Goal: Task Accomplishment & Management: Complete application form

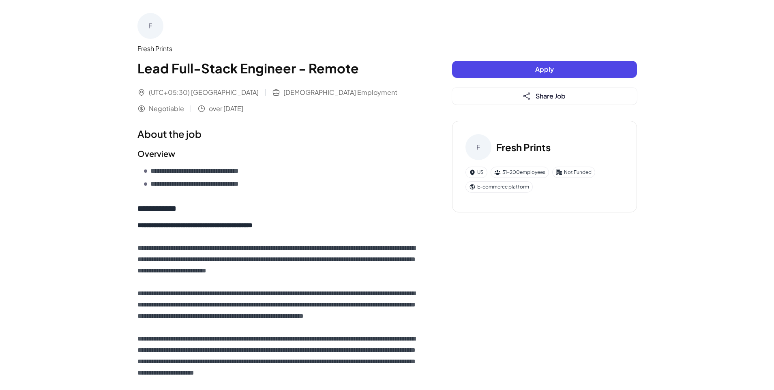
click at [551, 68] on span "Apply" at bounding box center [544, 69] width 19 height 9
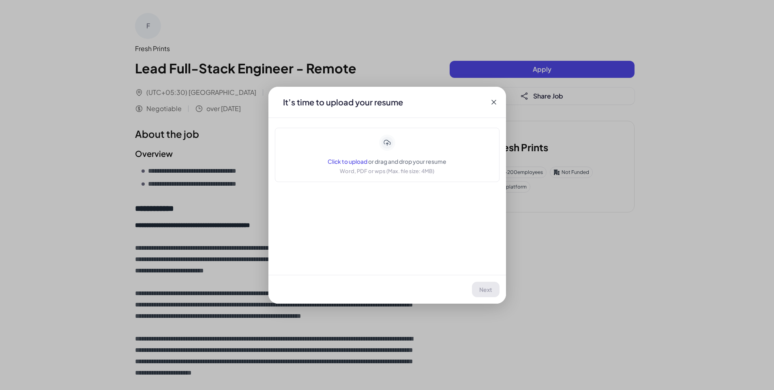
click at [324, 163] on div "Click to upload or drag and drop your resume Word, PDF or wps (Max. file size: …" at bounding box center [387, 155] width 204 height 41
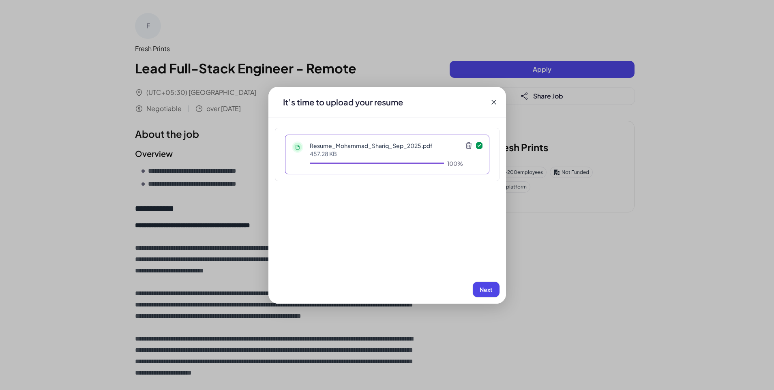
click at [489, 285] on button "Next" at bounding box center [486, 289] width 27 height 15
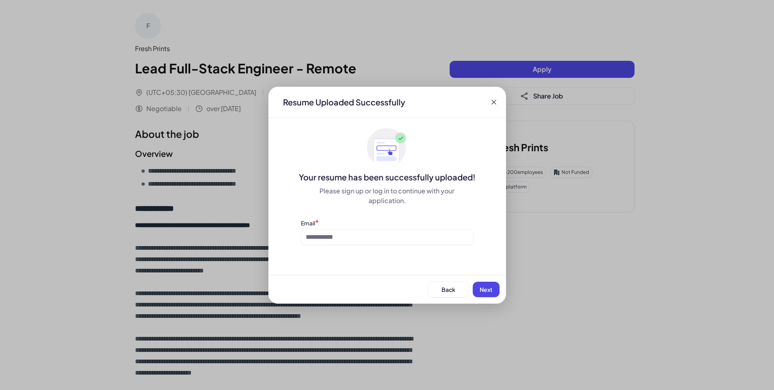
click at [378, 247] on div "Resume Uploaded Successfully Your resume has been successfully uploaded! Please…" at bounding box center [388, 195] width 238 height 217
click at [377, 244] on input at bounding box center [387, 237] width 173 height 15
drag, startPoint x: 346, startPoint y: 189, endPoint x: 405, endPoint y: 196, distance: 60.1
click at [396, 196] on div "Please sign up or log in to continue with your application." at bounding box center [387, 195] width 173 height 19
click at [405, 196] on div "Please sign up or log in to continue with your application." at bounding box center [387, 195] width 173 height 19
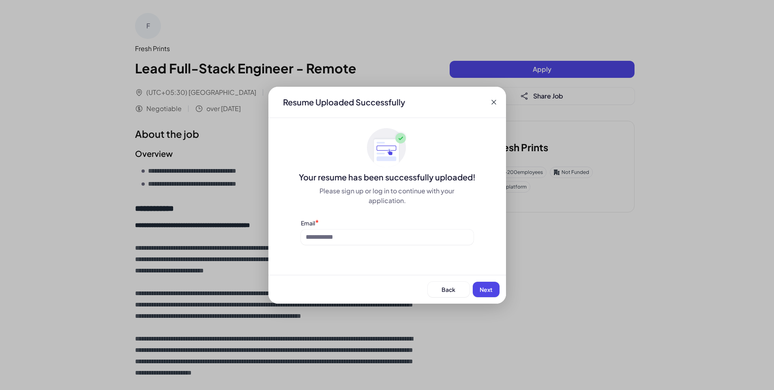
drag, startPoint x: 410, startPoint y: 197, endPoint x: 349, endPoint y: 189, distance: 62.2
click at [398, 196] on div "Please sign up or log in to continue with your application." at bounding box center [387, 195] width 173 height 19
drag, startPoint x: 353, startPoint y: 190, endPoint x: 387, endPoint y: 198, distance: 35.4
click at [387, 198] on div "Your resume has been successfully uploaded! Please sign up or log in to continu…" at bounding box center [388, 186] width 238 height 117
click at [391, 200] on div "Please sign up or log in to continue with your application." at bounding box center [387, 195] width 173 height 19
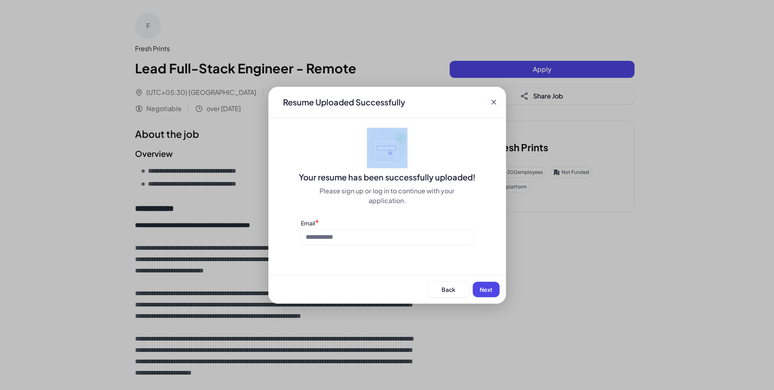
drag, startPoint x: 492, startPoint y: 104, endPoint x: 282, endPoint y: 167, distance: 220.1
click at [351, 143] on div "Resume Uploaded Successfully Your resume has been successfully uploaded! Please…" at bounding box center [388, 195] width 238 height 217
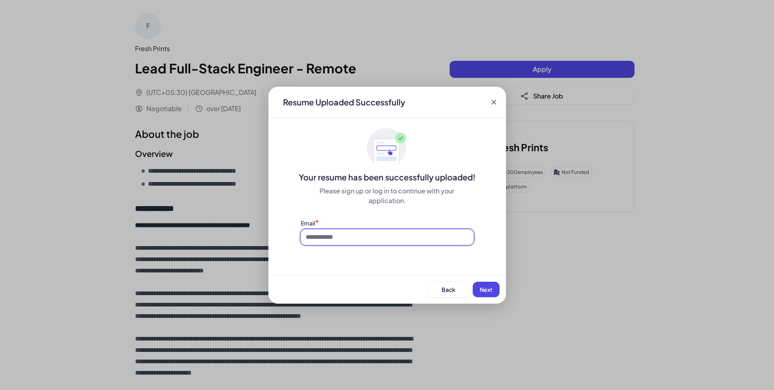
click at [346, 237] on input at bounding box center [387, 237] width 173 height 15
click at [362, 276] on div "Back Next" at bounding box center [388, 289] width 238 height 29
click at [500, 291] on div "Back Next" at bounding box center [388, 289] width 238 height 29
click at [486, 288] on span "Next" at bounding box center [486, 289] width 13 height 7
click at [323, 238] on input at bounding box center [387, 237] width 173 height 15
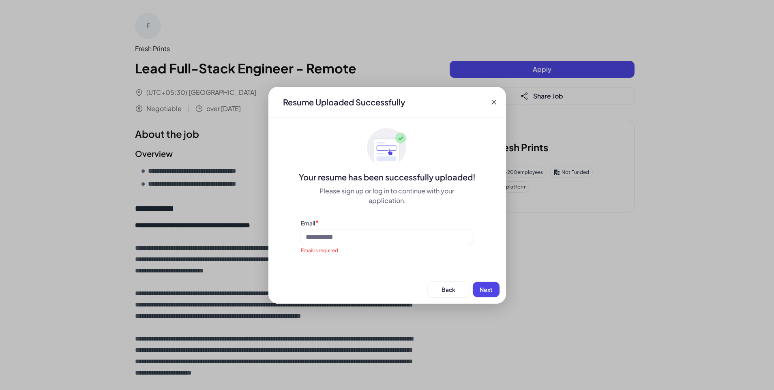
click at [335, 253] on span "Email is required" at bounding box center [319, 250] width 37 height 6
click at [450, 294] on button "Back" at bounding box center [449, 289] width 42 height 15
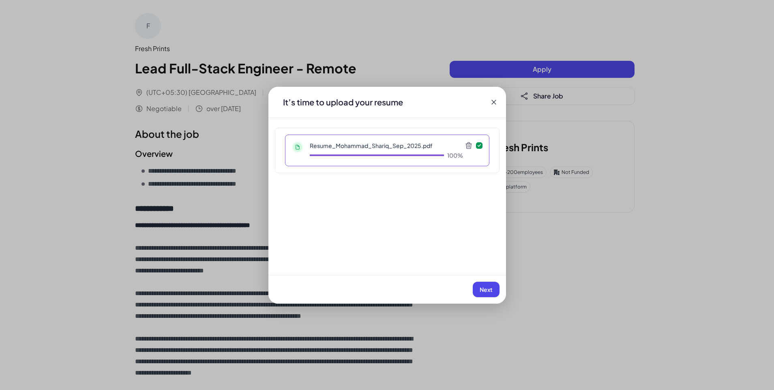
click at [491, 102] on icon at bounding box center [494, 102] width 8 height 8
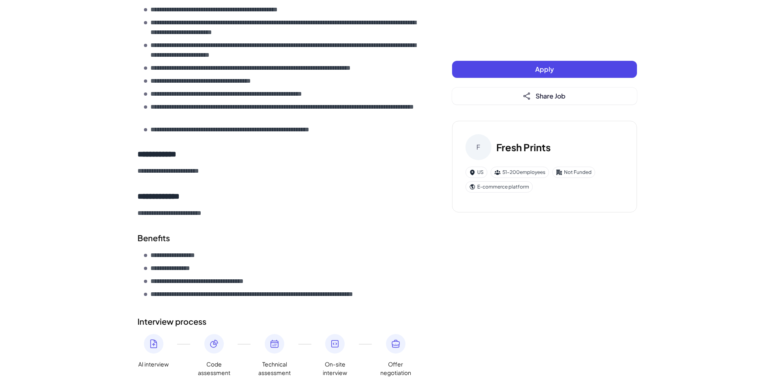
scroll to position [1035, 0]
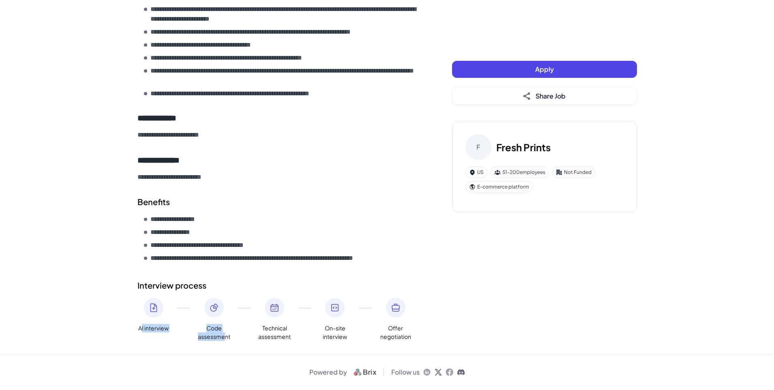
drag, startPoint x: 140, startPoint y: 327, endPoint x: 230, endPoint y: 332, distance: 89.3
click at [225, 333] on div "AI interview Code assessment Technical assessment On-site interview Offer negot…" at bounding box center [279, 319] width 282 height 43
click at [239, 328] on div "AI interview Code assessment Technical assessment On-site interview Offer negot…" at bounding box center [279, 319] width 282 height 43
drag, startPoint x: 239, startPoint y: 328, endPoint x: 245, endPoint y: 328, distance: 6.1
click at [245, 328] on div "AI interview Code assessment Technical assessment On-site interview Offer negot…" at bounding box center [279, 319] width 282 height 43
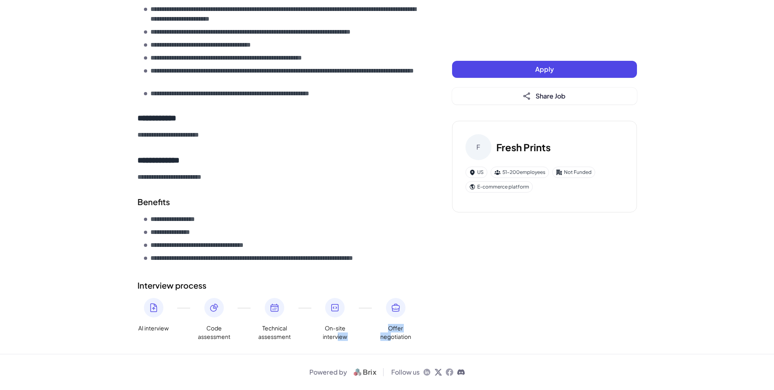
drag, startPoint x: 345, startPoint y: 336, endPoint x: 404, endPoint y: 340, distance: 58.9
click at [404, 340] on div "AI interview Code assessment Technical assessment On-site interview Offer negot…" at bounding box center [279, 319] width 282 height 43
drag, startPoint x: 398, startPoint y: 337, endPoint x: 424, endPoint y: 334, distance: 26.9
click at [408, 336] on span "Offer negotiation" at bounding box center [396, 332] width 32 height 17
